Goal: Navigation & Orientation: Understand site structure

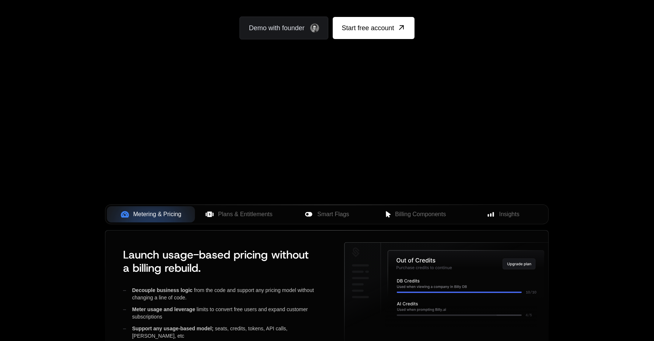
scroll to position [232, 0]
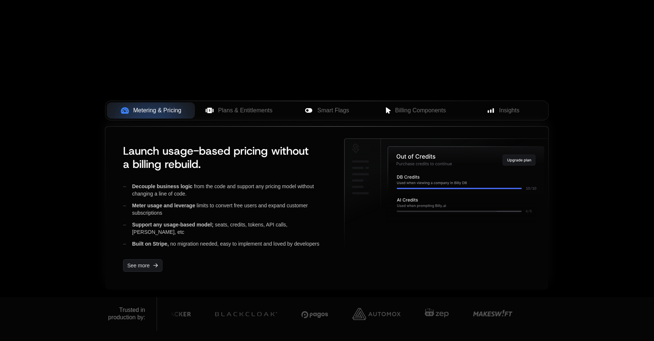
click at [456, 163] on icon at bounding box center [466, 170] width 156 height 47
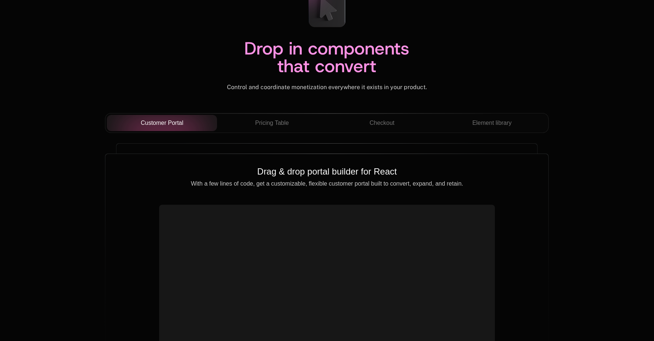
scroll to position [2557, 0]
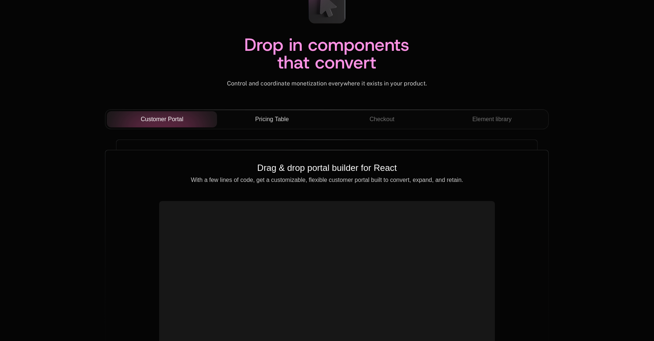
click at [277, 121] on span "Pricing Table" at bounding box center [272, 119] width 34 height 9
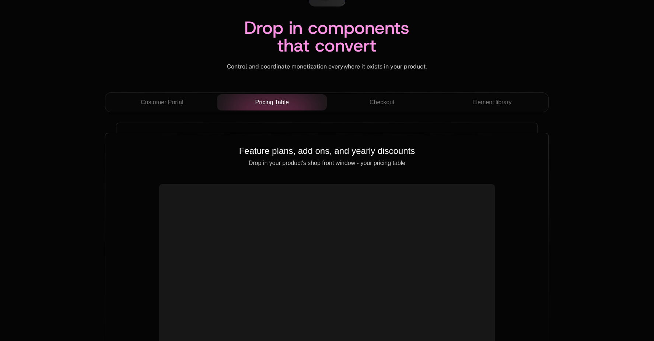
scroll to position [2553, 0]
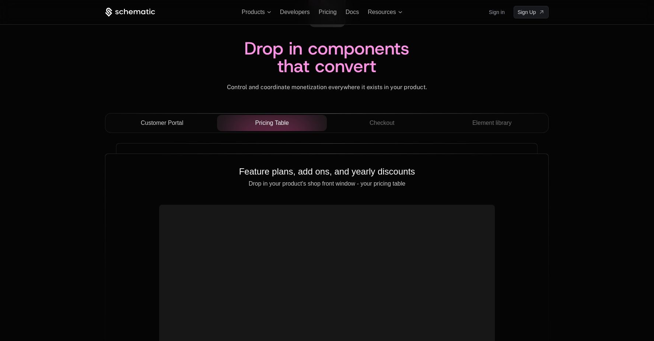
click at [153, 124] on span "Customer Portal" at bounding box center [162, 123] width 43 height 9
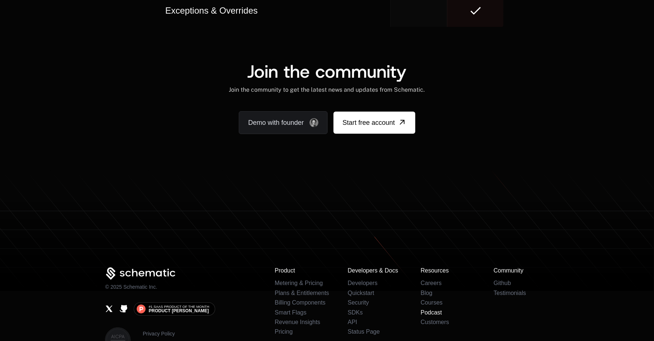
scroll to position [4576, 0]
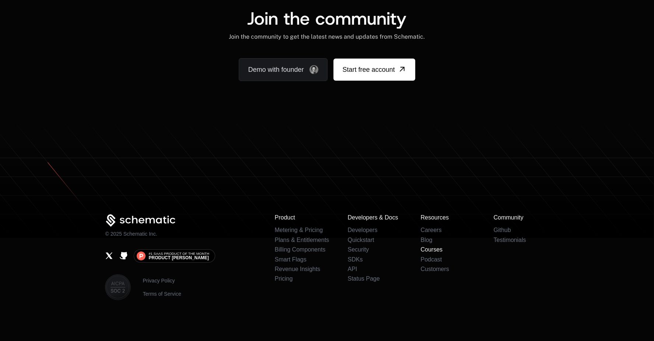
click at [435, 249] on link "Courses" at bounding box center [431, 249] width 22 height 6
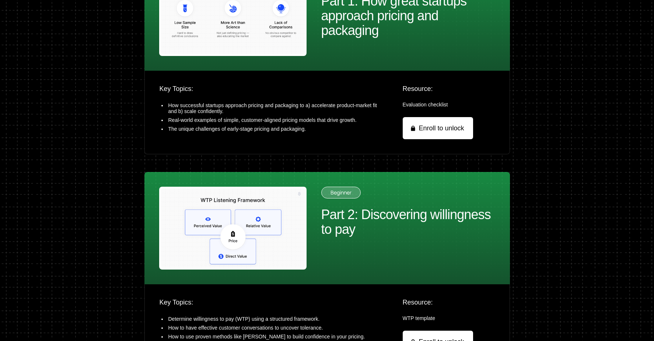
scroll to position [401, 0]
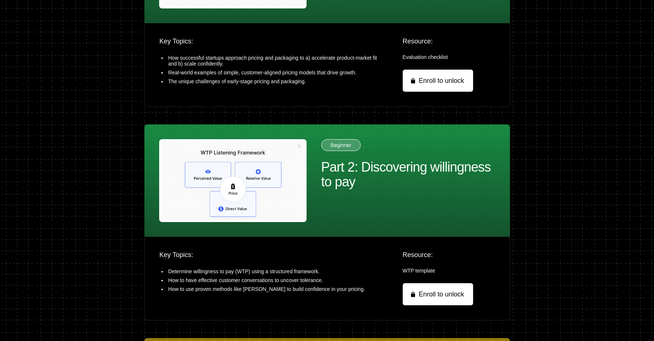
click at [219, 188] on img at bounding box center [232, 180] width 147 height 83
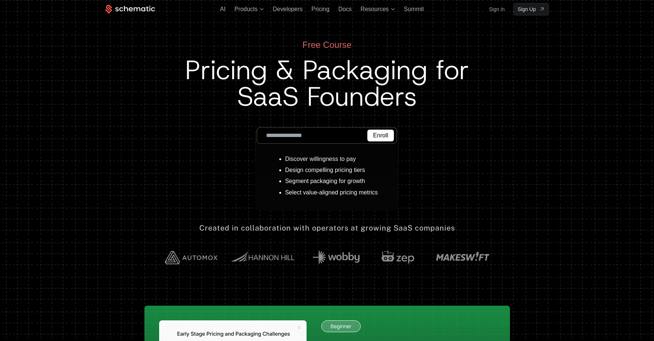
scroll to position [0, 0]
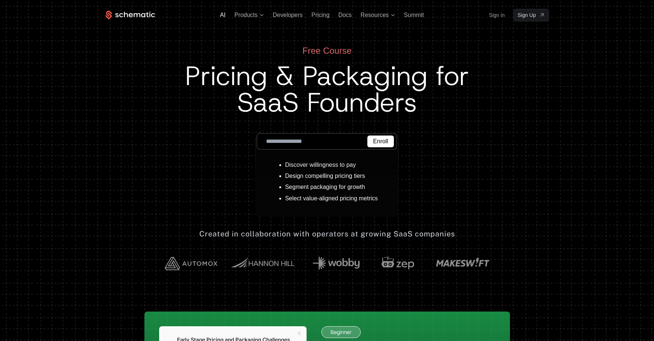
click at [223, 14] on span "AI" at bounding box center [223, 15] width 6 height 6
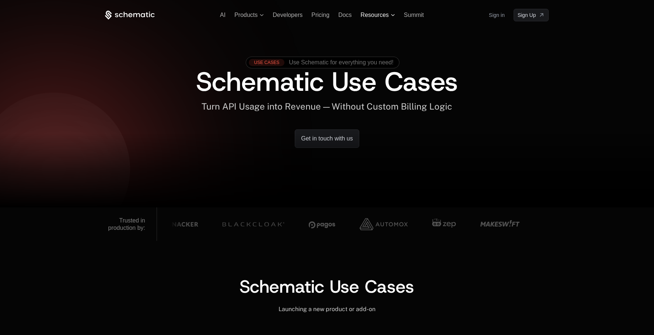
click at [388, 13] on span "Resources" at bounding box center [377, 15] width 34 height 7
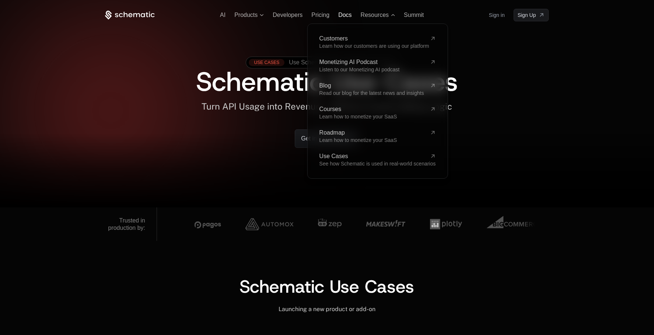
click at [346, 14] on span "Docs" at bounding box center [344, 15] width 13 height 6
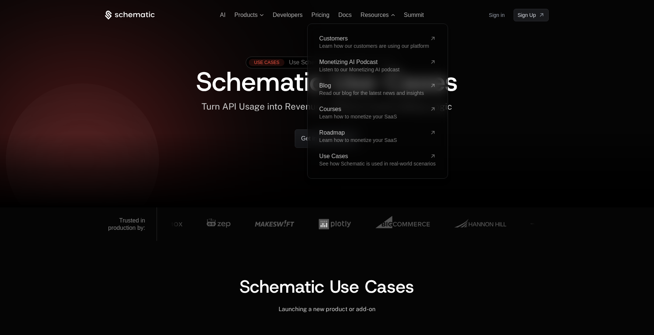
click at [226, 178] on div at bounding box center [327, 171] width 654 height 74
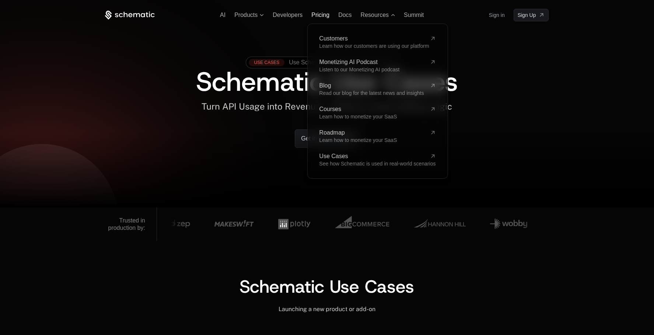
click at [320, 14] on span "Pricing" at bounding box center [320, 15] width 18 height 6
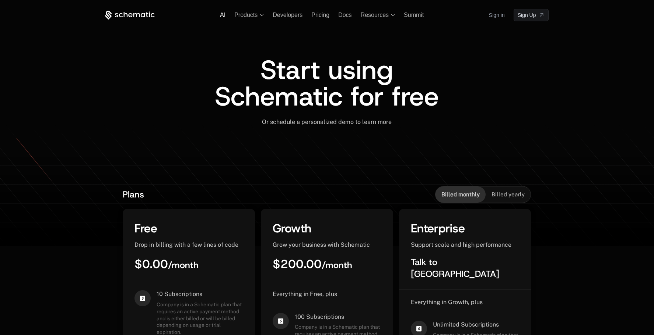
click at [222, 13] on span "AI" at bounding box center [223, 15] width 6 height 6
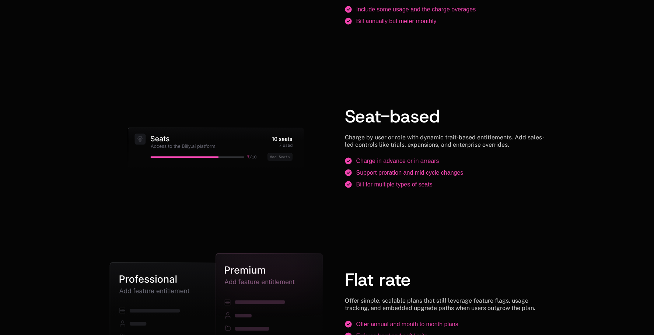
scroll to position [820, 0]
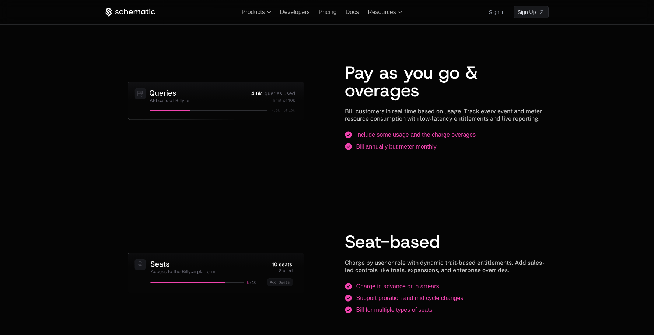
click at [170, 97] on icon at bounding box center [215, 107] width 177 height 50
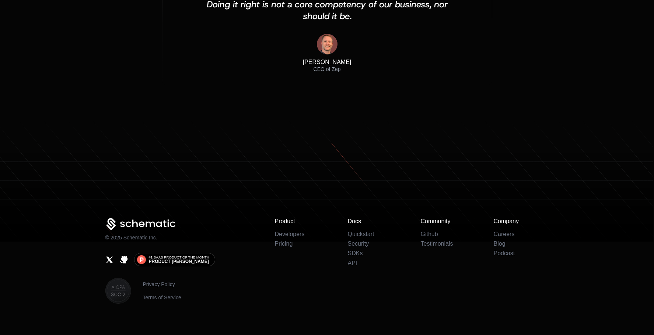
scroll to position [2419, 0]
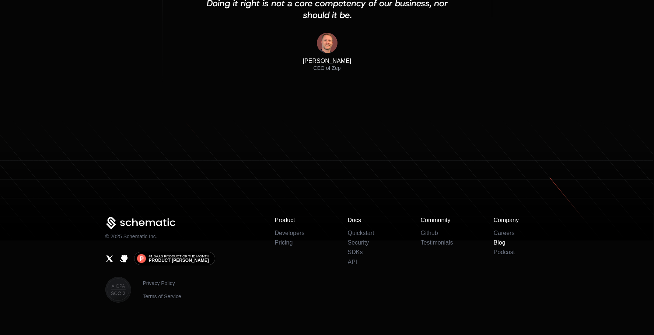
click at [498, 240] on link "Blog" at bounding box center [499, 243] width 12 height 6
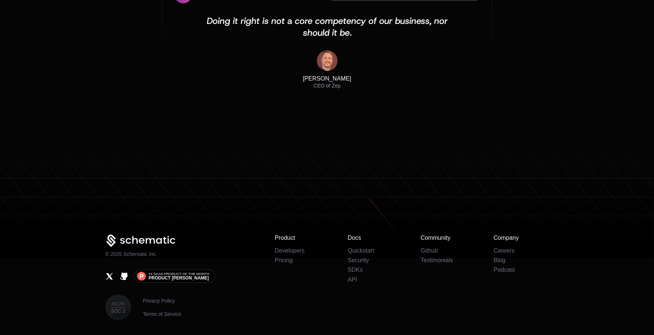
scroll to position [2445, 0]
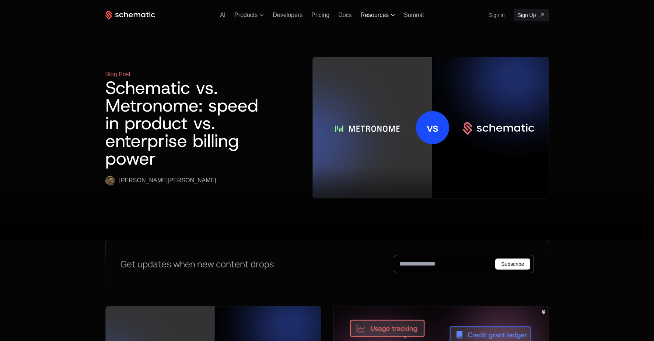
click at [392, 14] on icon at bounding box center [393, 15] width 4 height 2
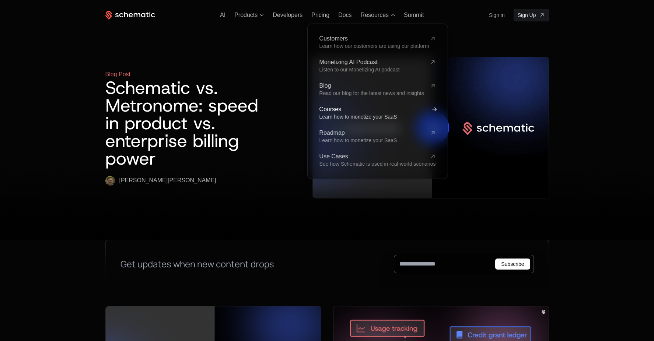
click at [332, 109] on span "Courses" at bounding box center [373, 109] width 108 height 6
